Goal: Navigation & Orientation: Find specific page/section

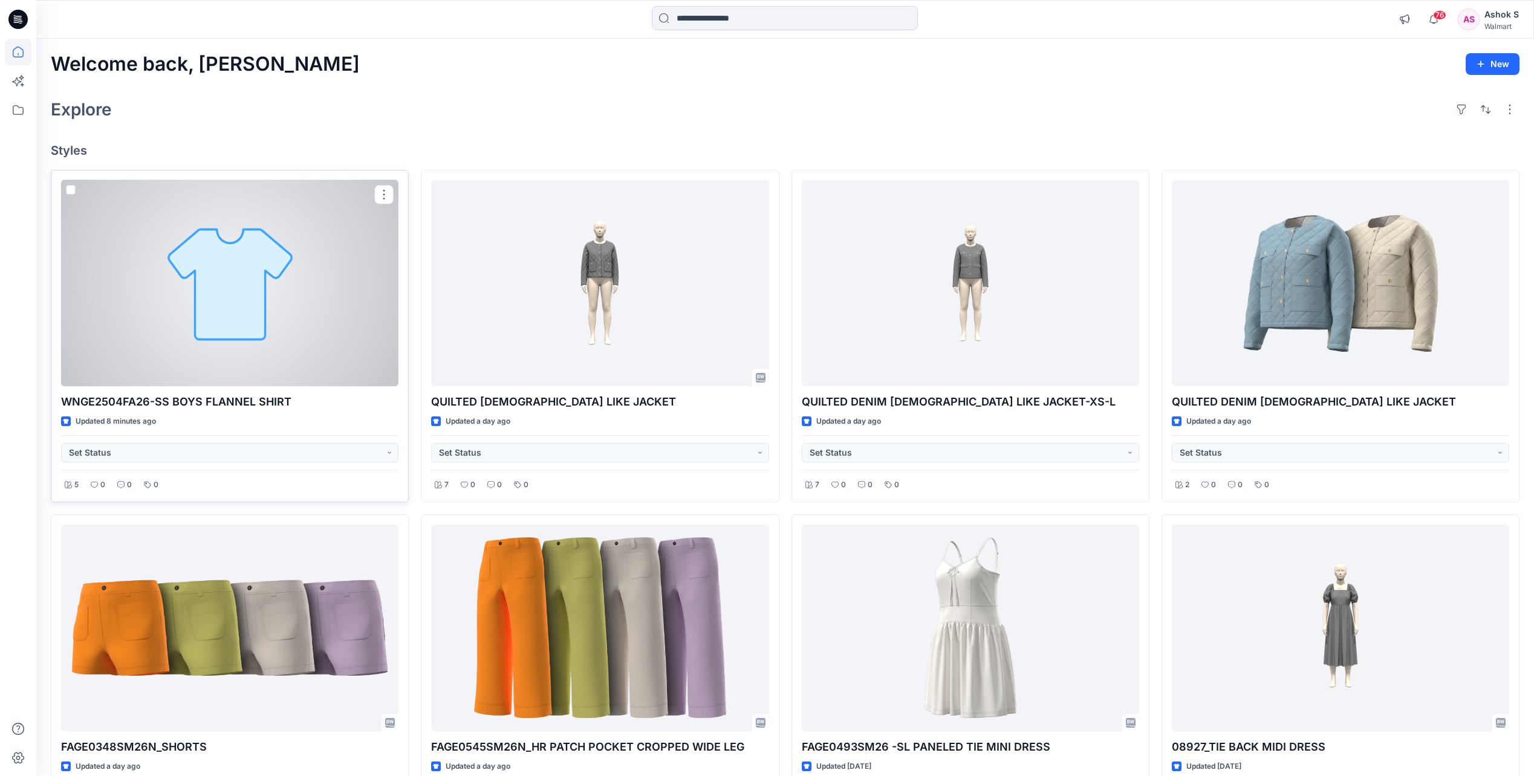
click at [221, 270] on div at bounding box center [229, 283] width 337 height 206
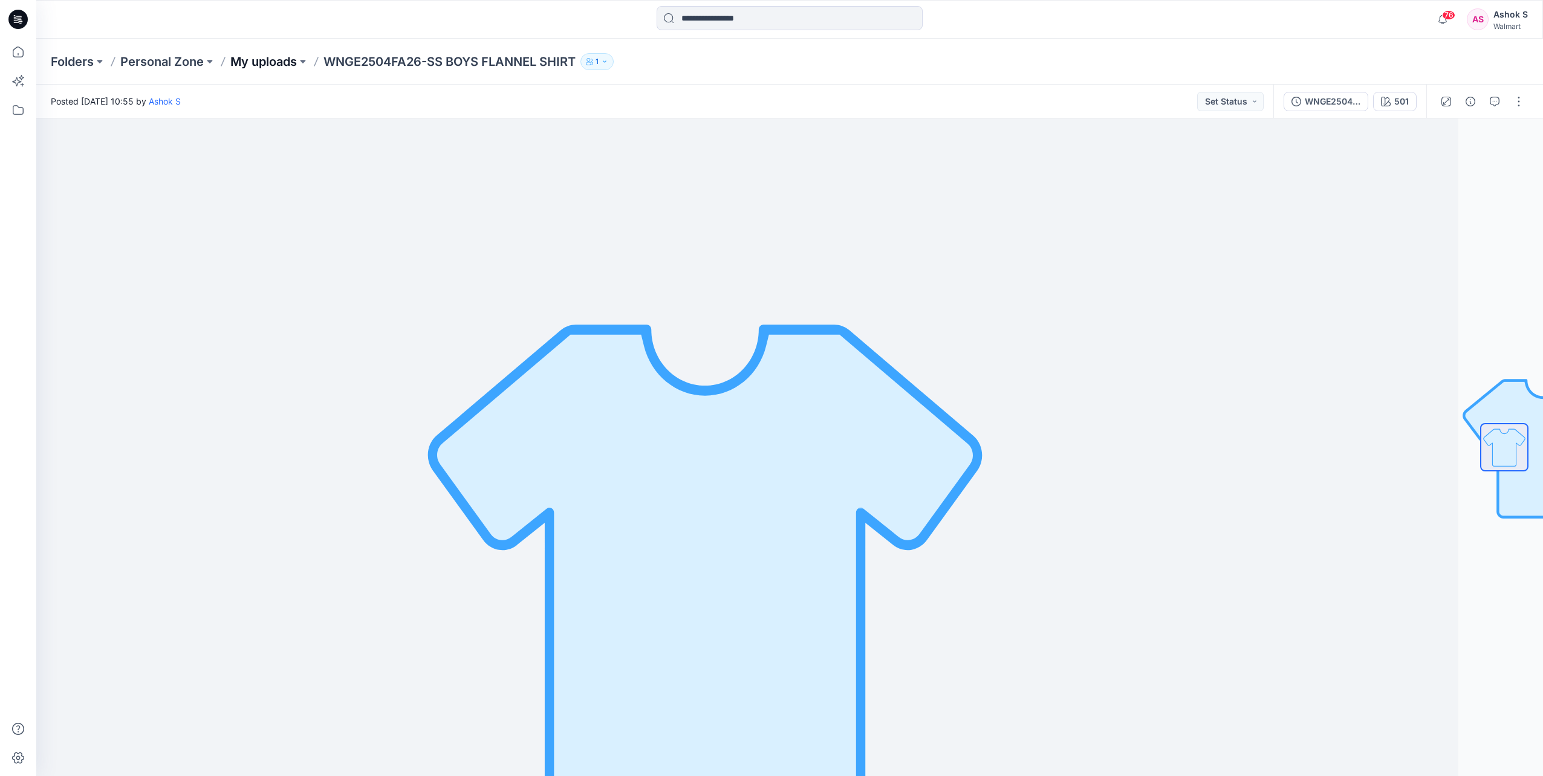
click at [278, 61] on p "My uploads" at bounding box center [263, 61] width 67 height 17
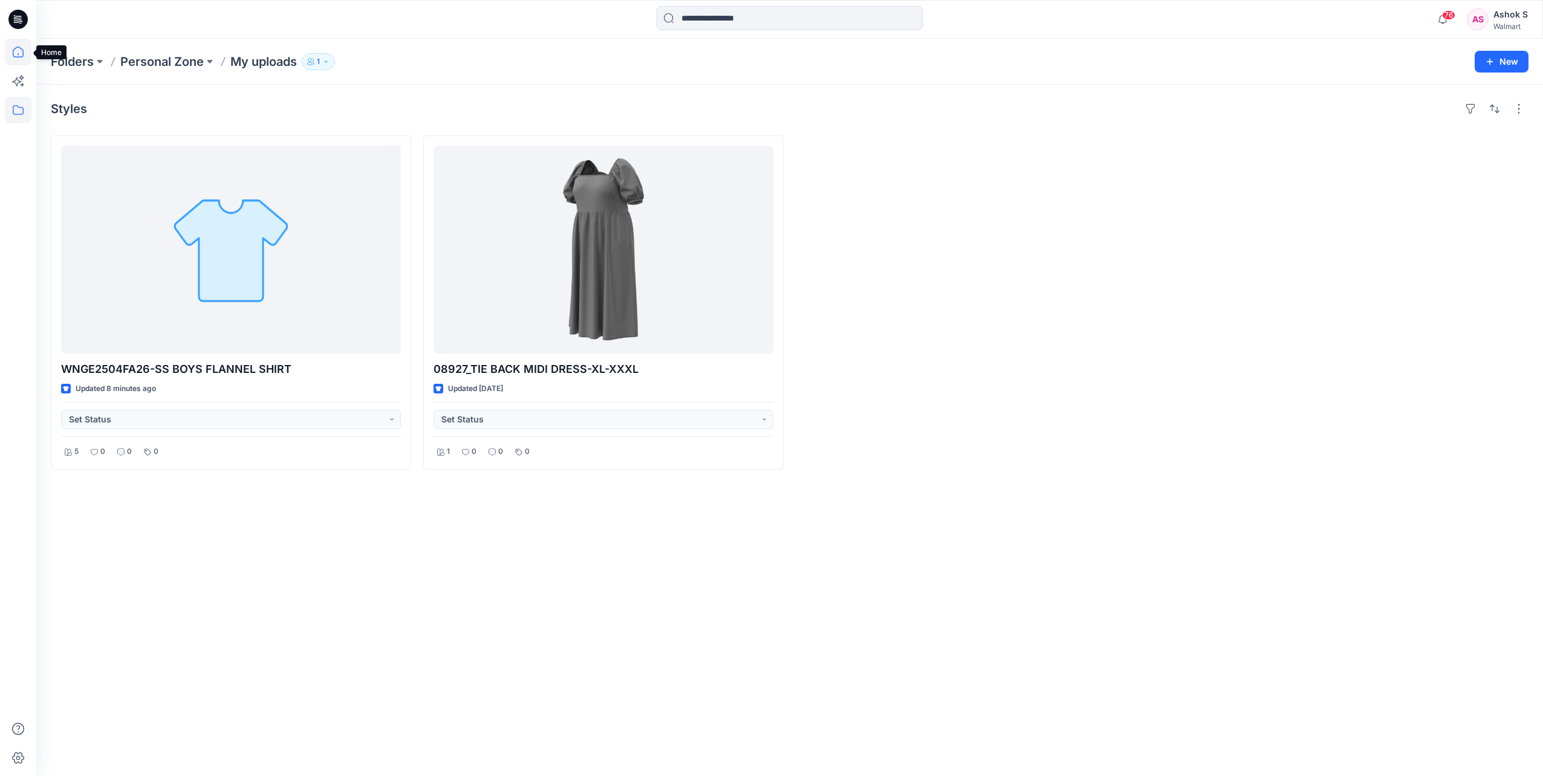
click at [24, 54] on icon at bounding box center [18, 52] width 11 height 11
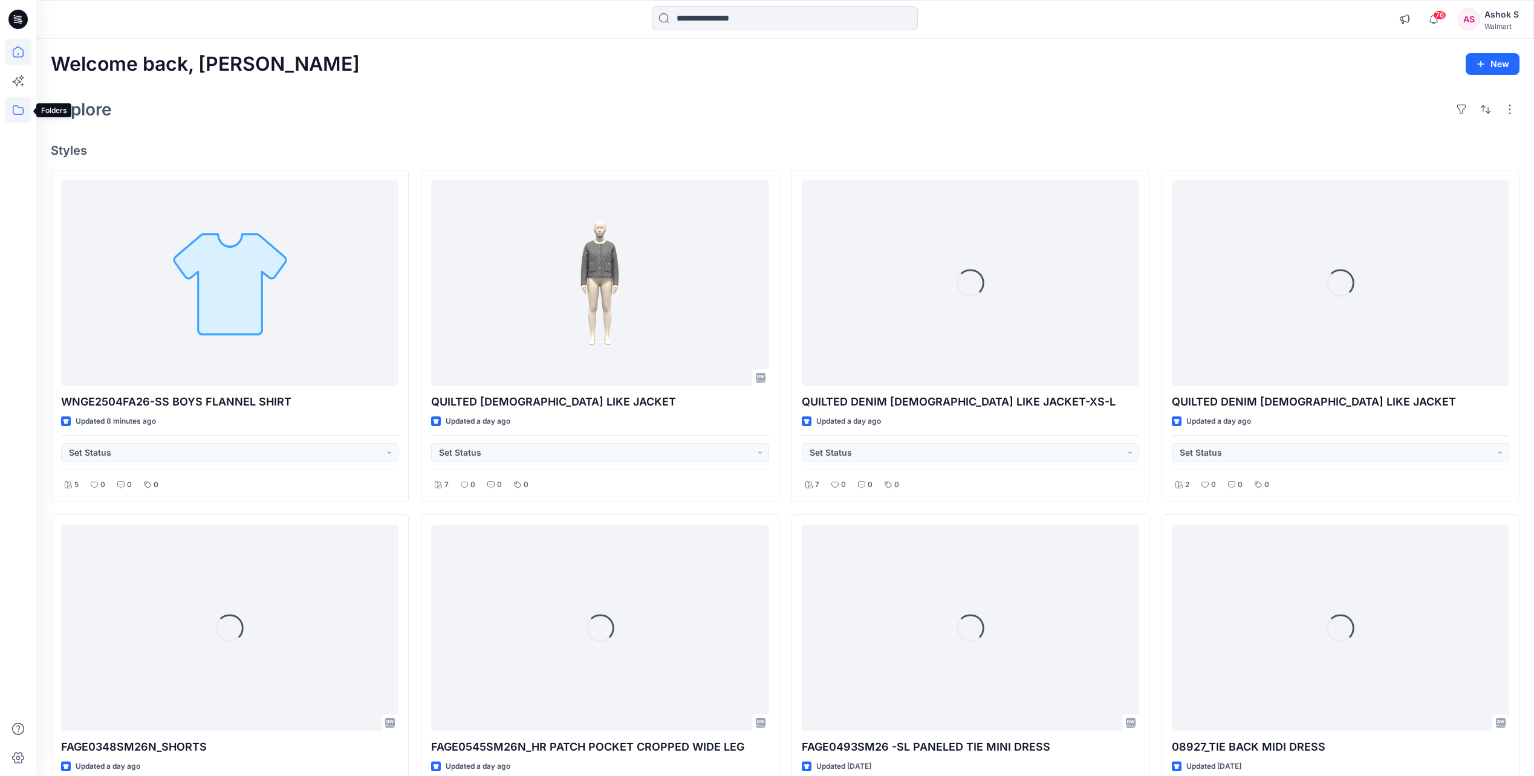
click at [19, 116] on icon at bounding box center [18, 110] width 27 height 27
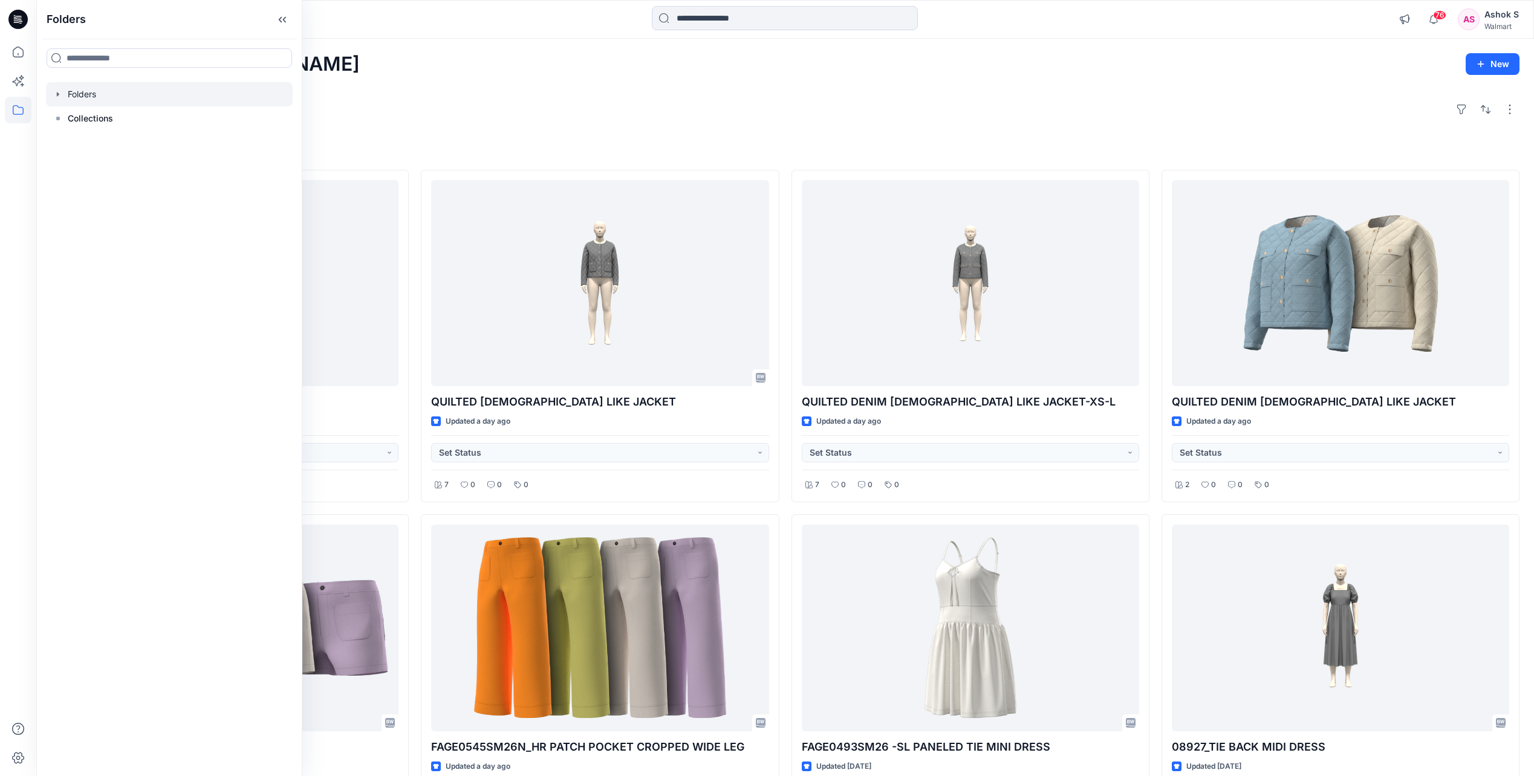
click at [59, 94] on icon "button" at bounding box center [58, 94] width 2 height 4
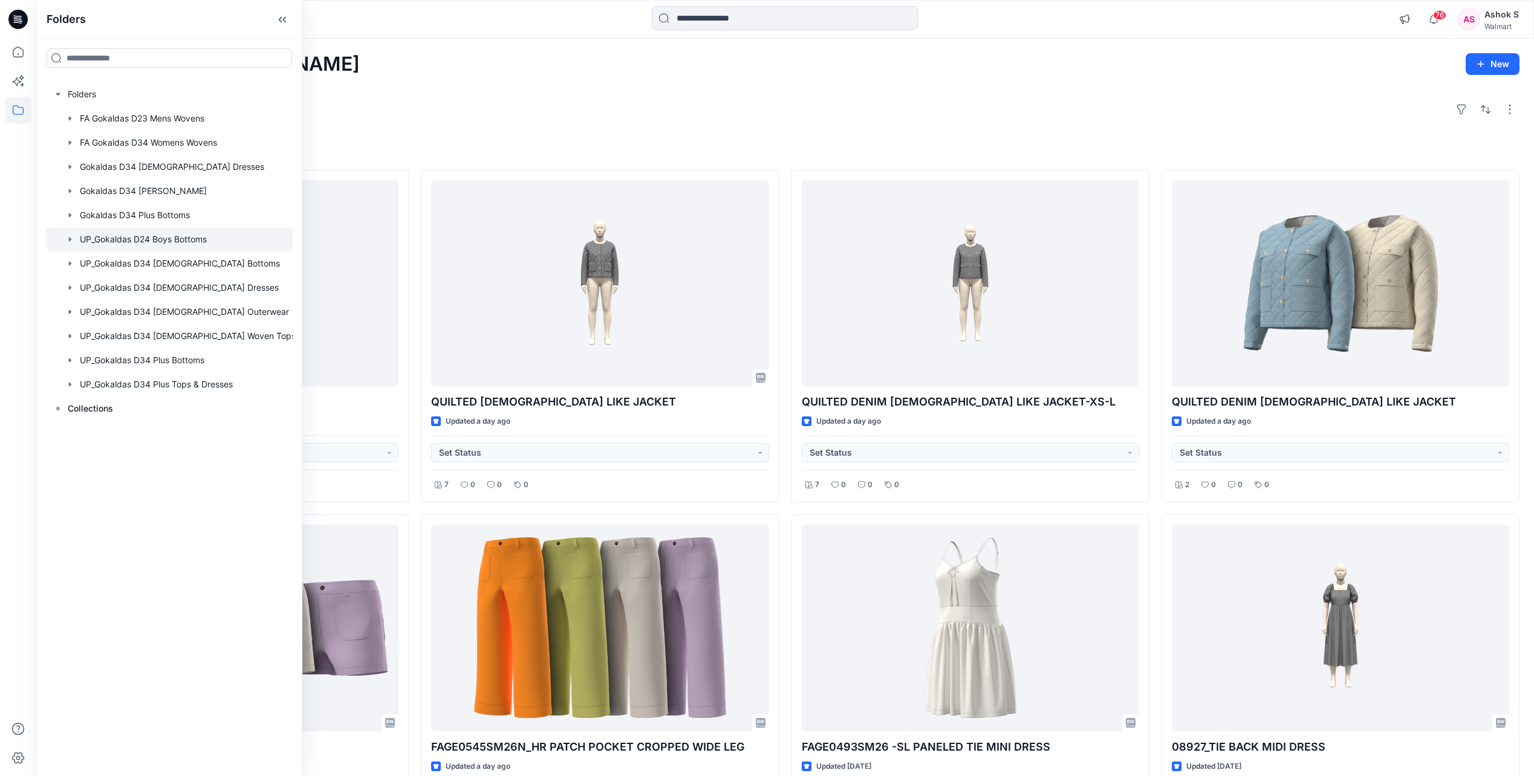
click at [165, 242] on div at bounding box center [174, 239] width 257 height 24
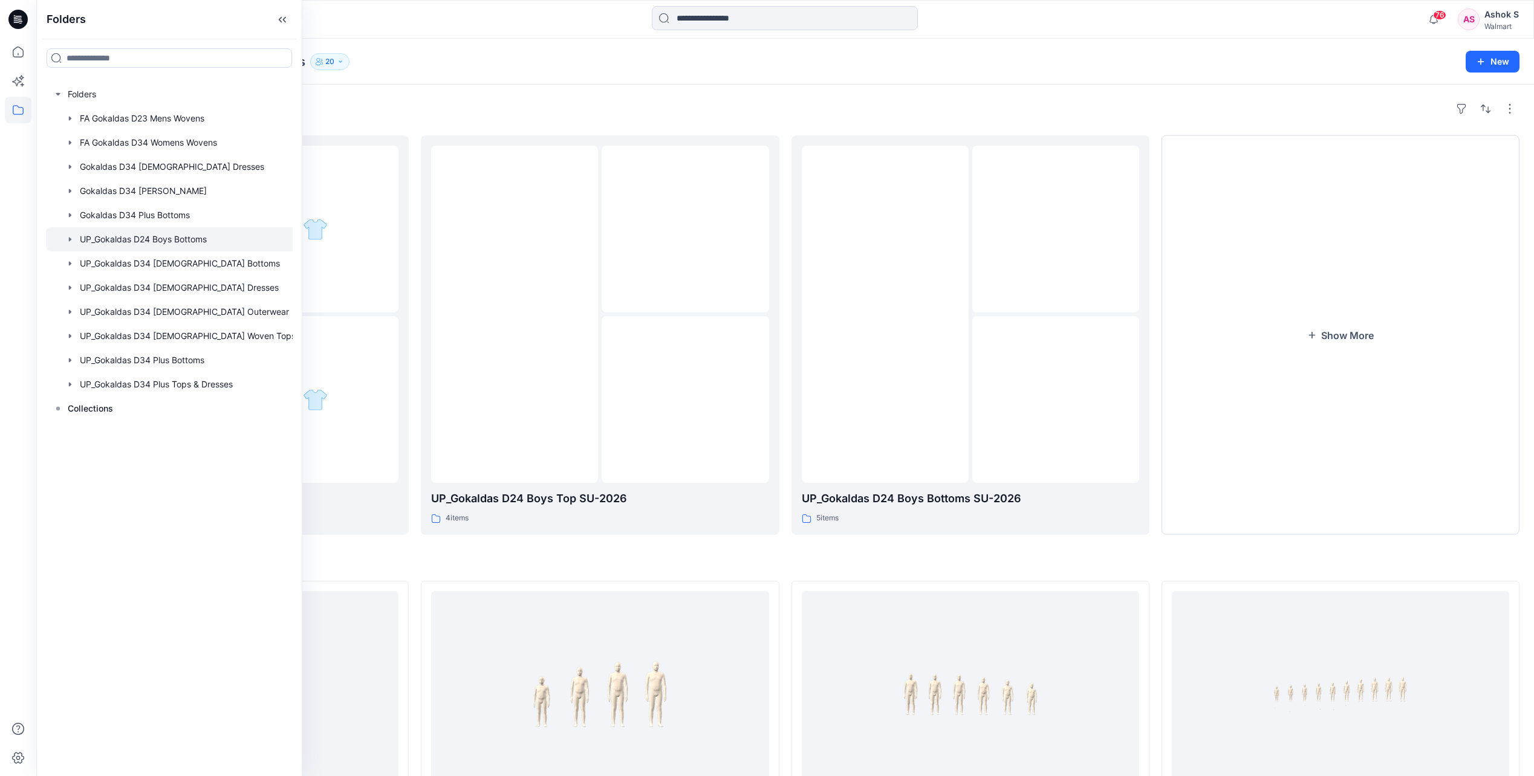
click at [559, 560] on h4 "Styles" at bounding box center [785, 561] width 1469 height 15
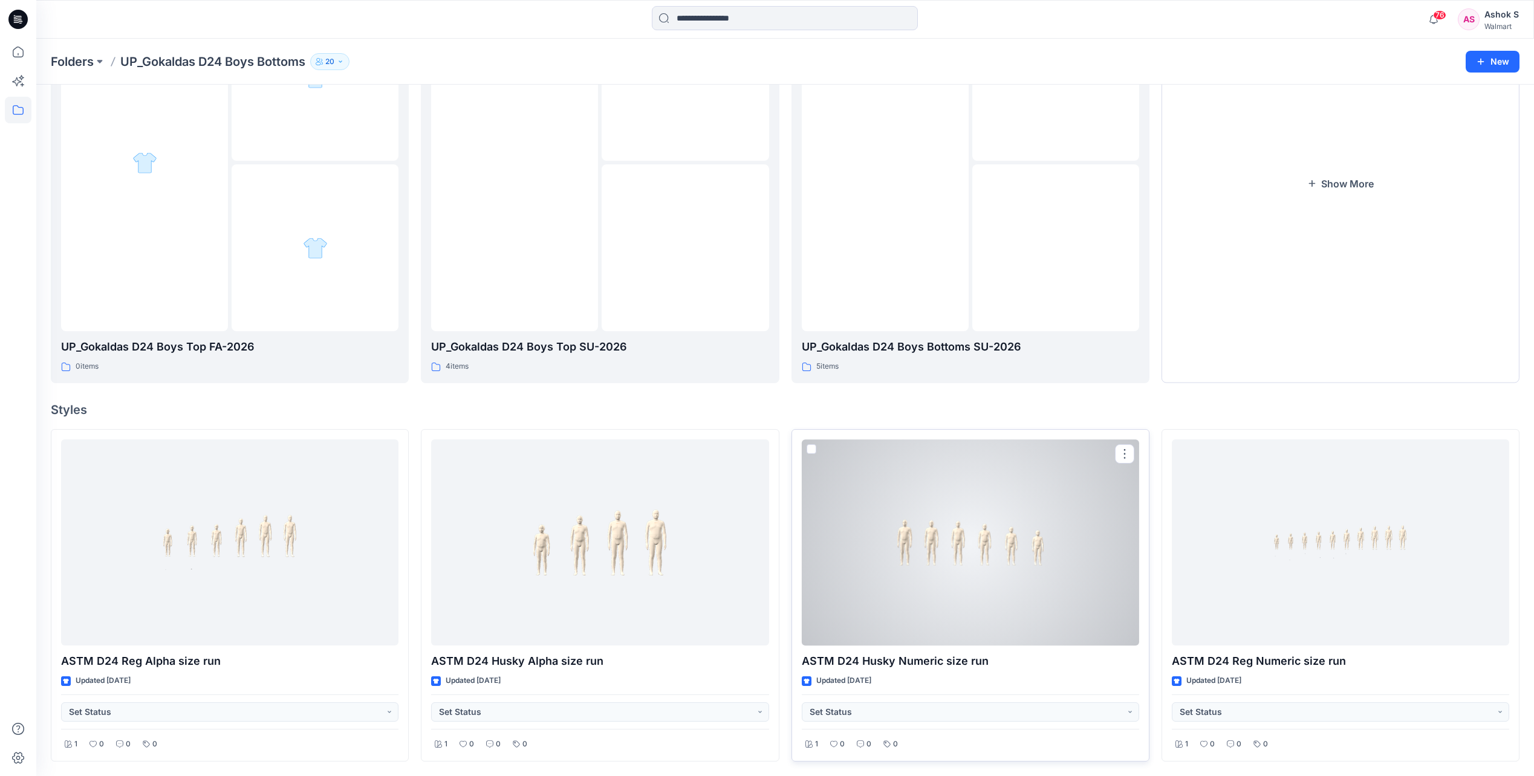
scroll to position [31, 0]
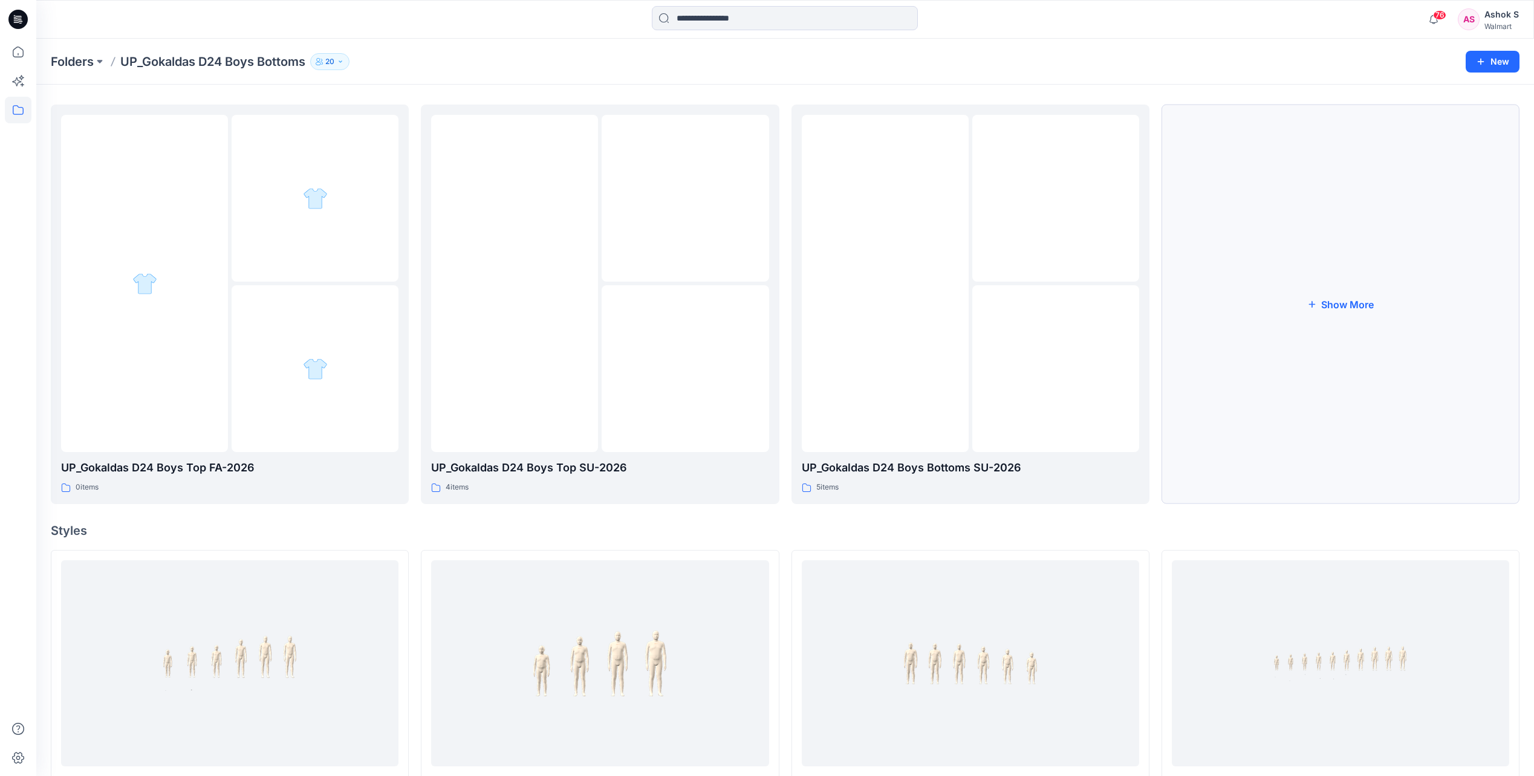
click at [1281, 354] on button "Show More" at bounding box center [1340, 305] width 358 height 400
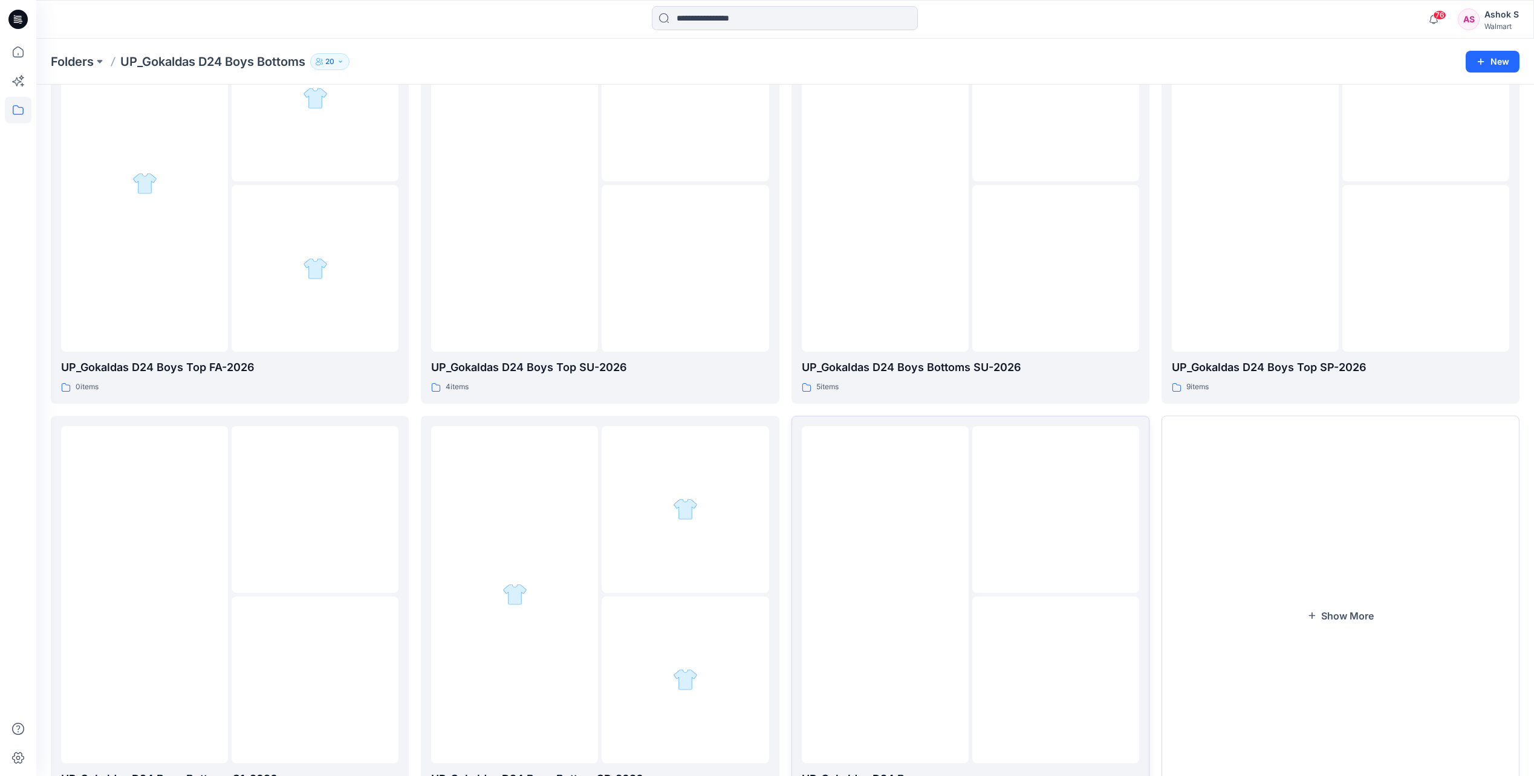
scroll to position [363, 0]
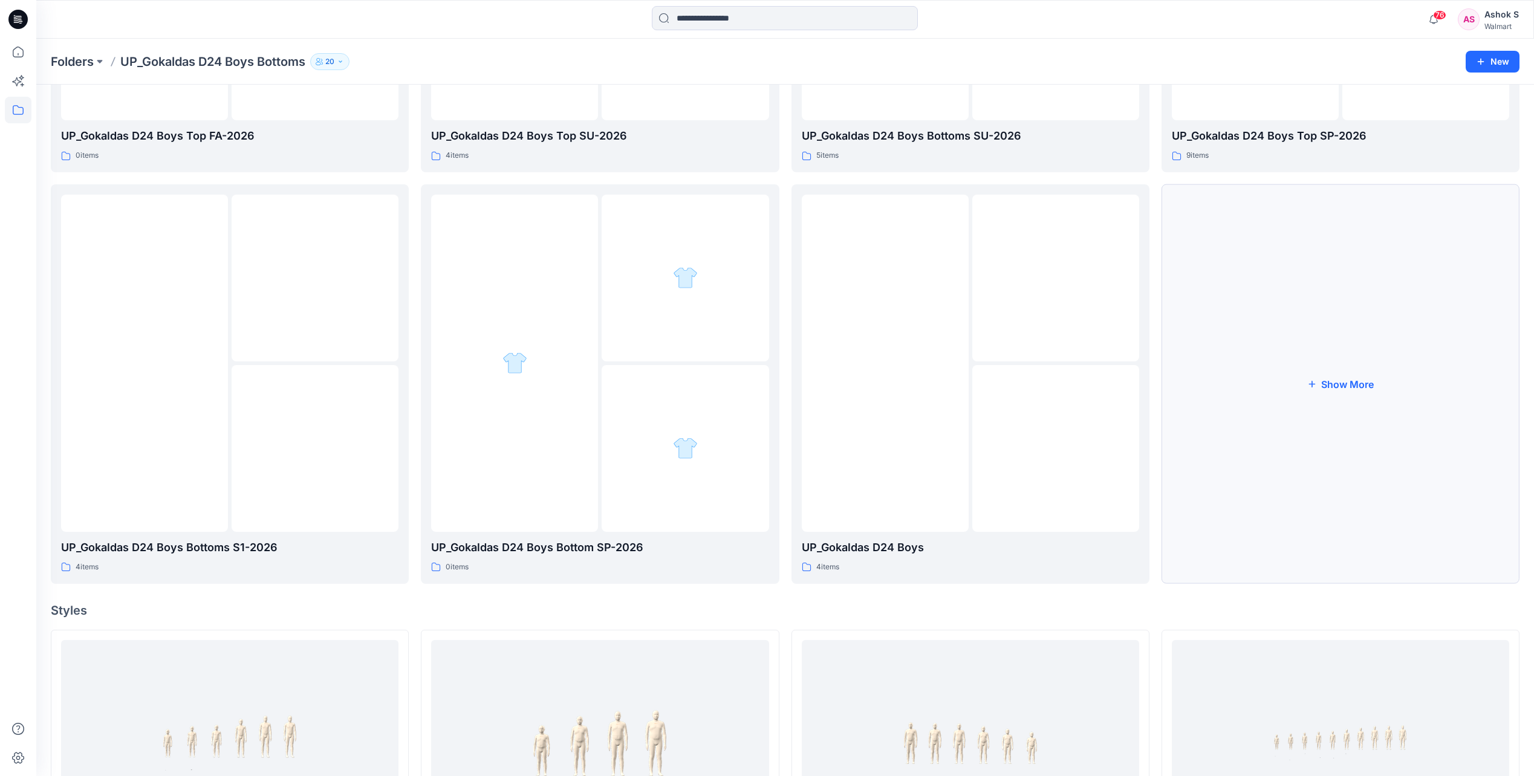
click at [1315, 436] on button "Show More" at bounding box center [1340, 384] width 358 height 400
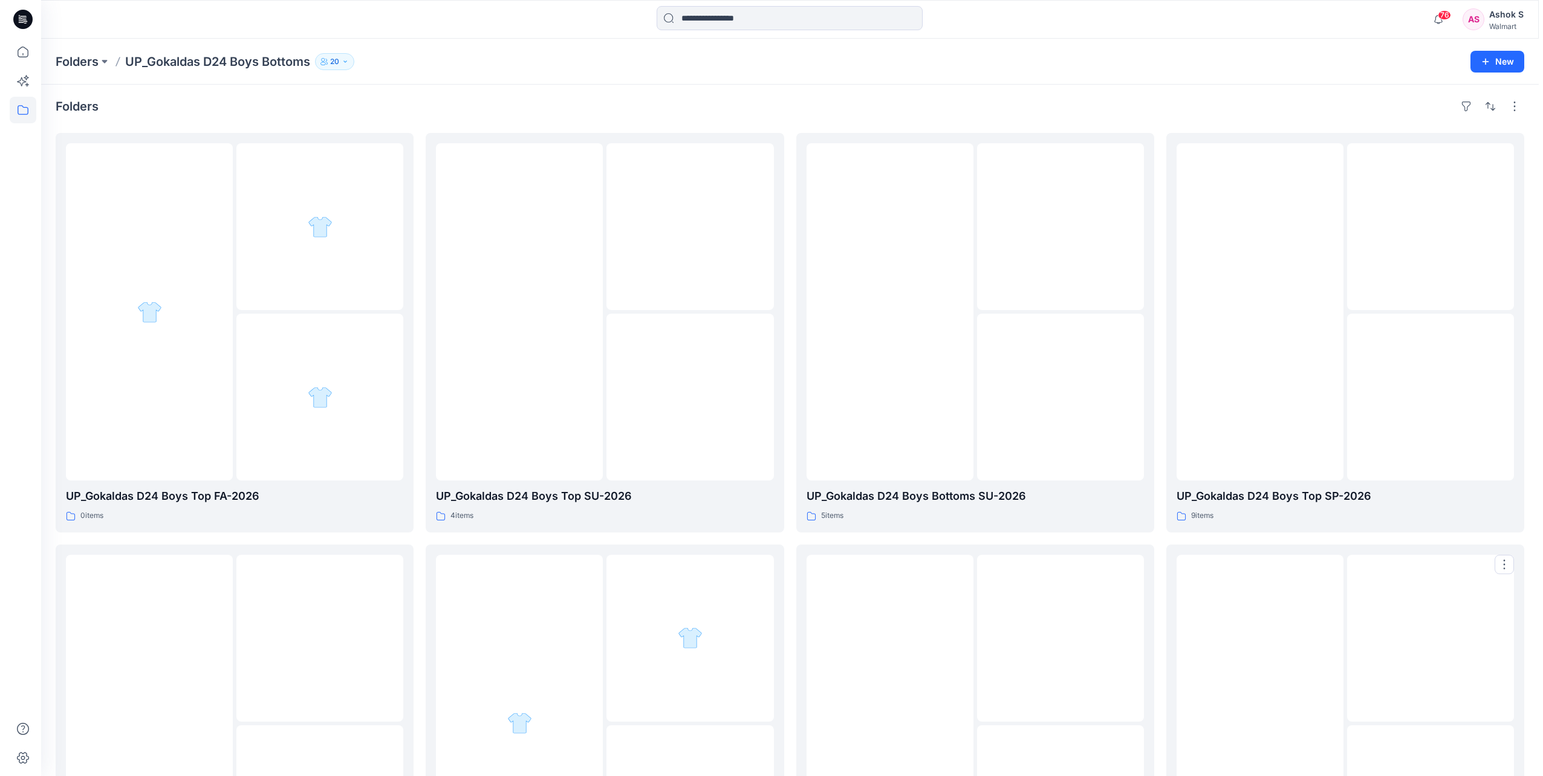
scroll to position [0, 0]
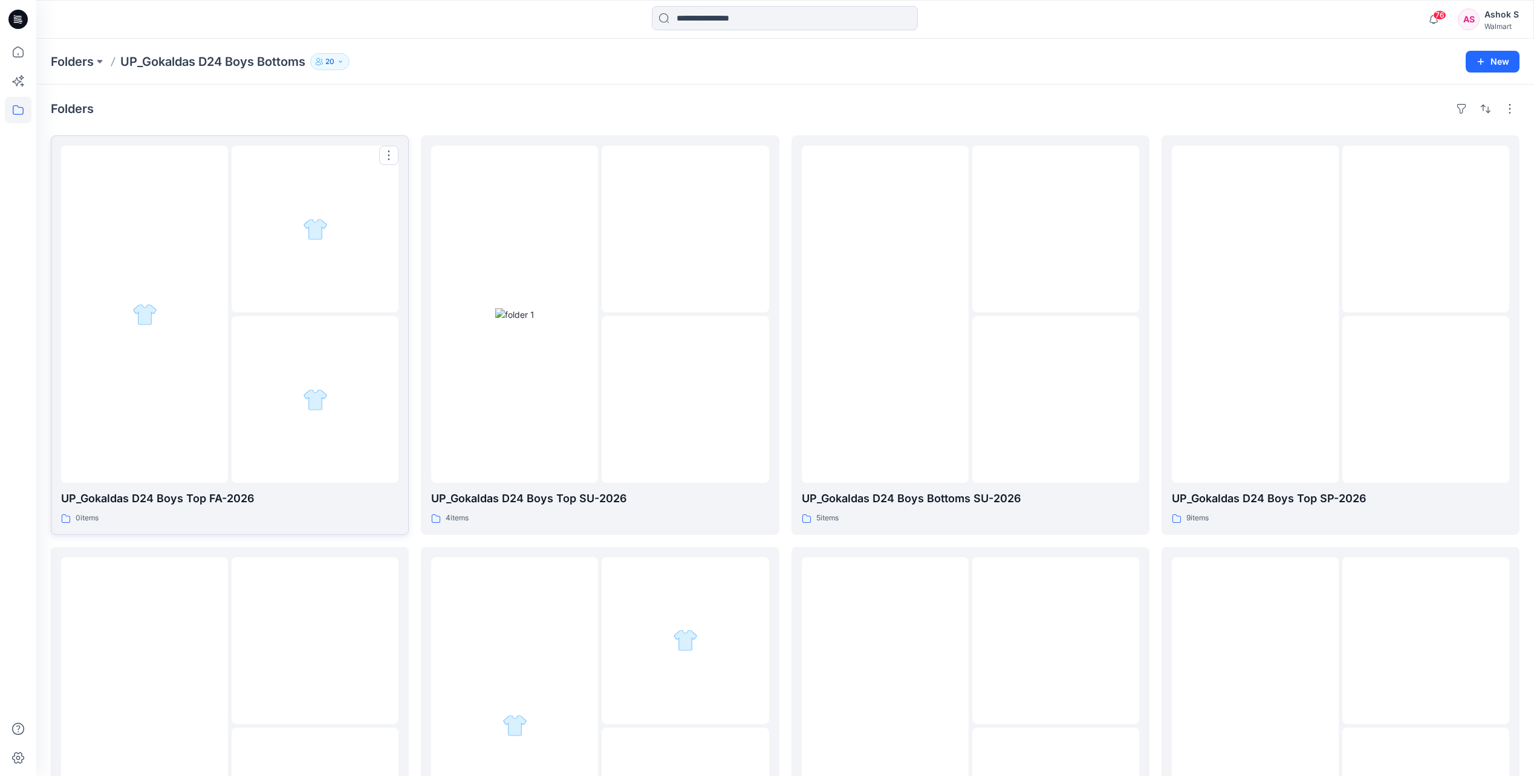
click at [181, 362] on div at bounding box center [144, 314] width 167 height 337
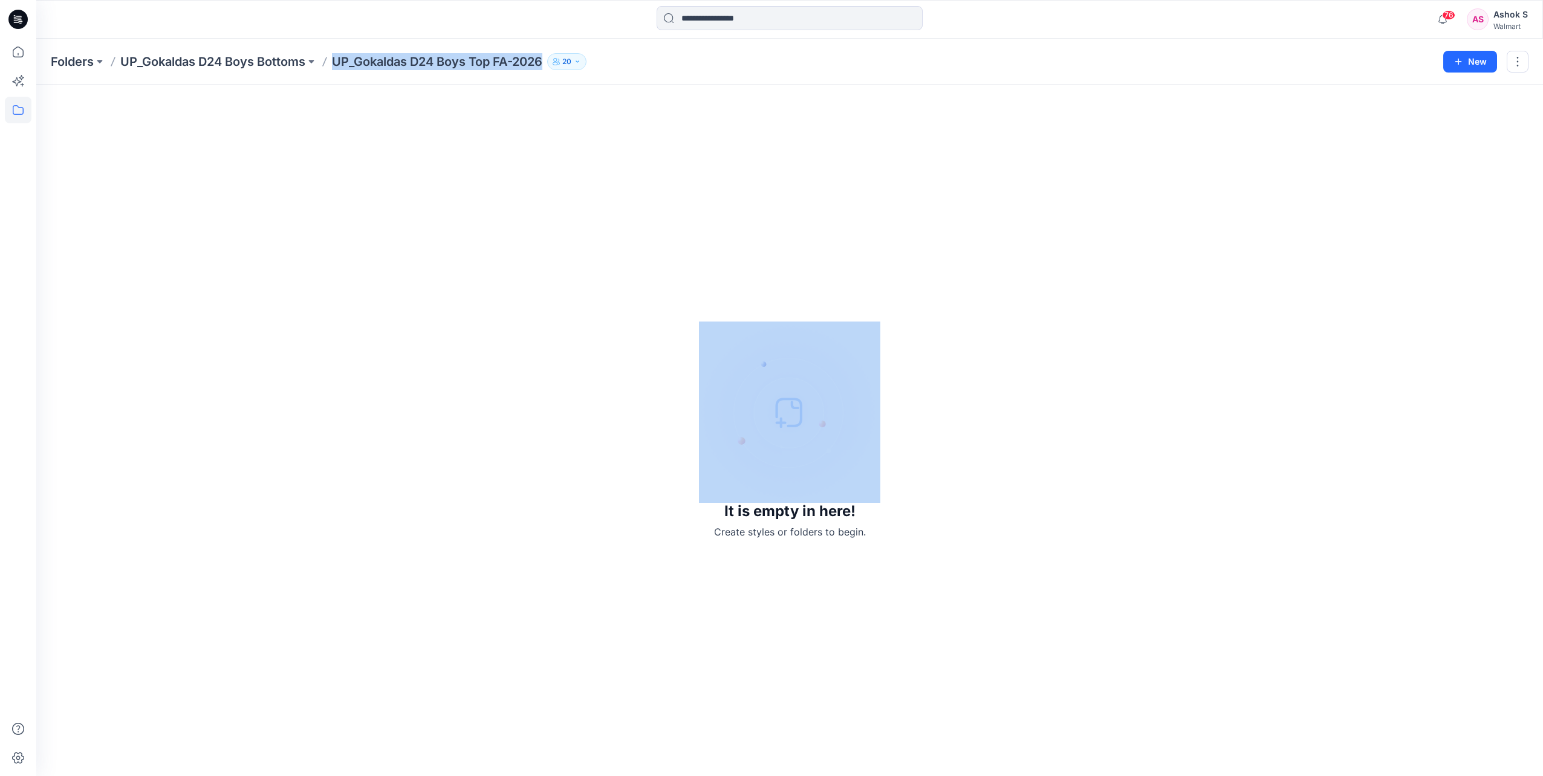
drag, startPoint x: 334, startPoint y: 61, endPoint x: 565, endPoint y: 106, distance: 235.9
click at [565, 106] on div "Folders UP_Gokaldas D24 Boys Bottoms UP_Gokaldas D24 Boys Top FA-2026 20 New It…" at bounding box center [789, 408] width 1507 height 738
copy div "UP_Gokaldas D24 Boys Top FA-2026 20 New"
